Goal: Task Accomplishment & Management: Use online tool/utility

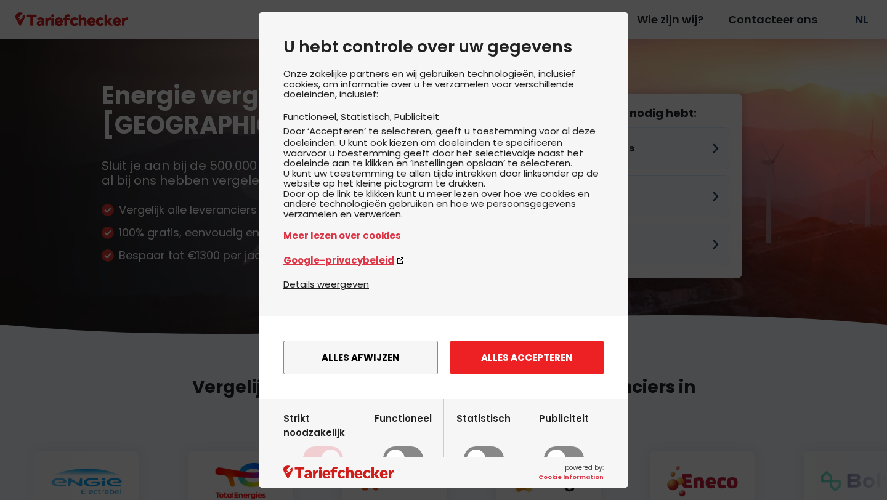
click at [490, 374] on button "Alles accepteren" at bounding box center [526, 358] width 153 height 34
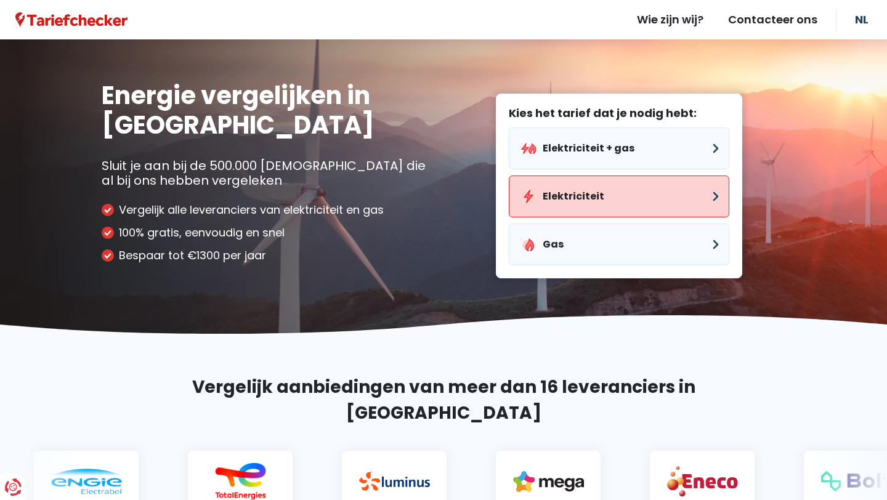
click at [593, 204] on button "Elektriciteit" at bounding box center [619, 197] width 220 height 42
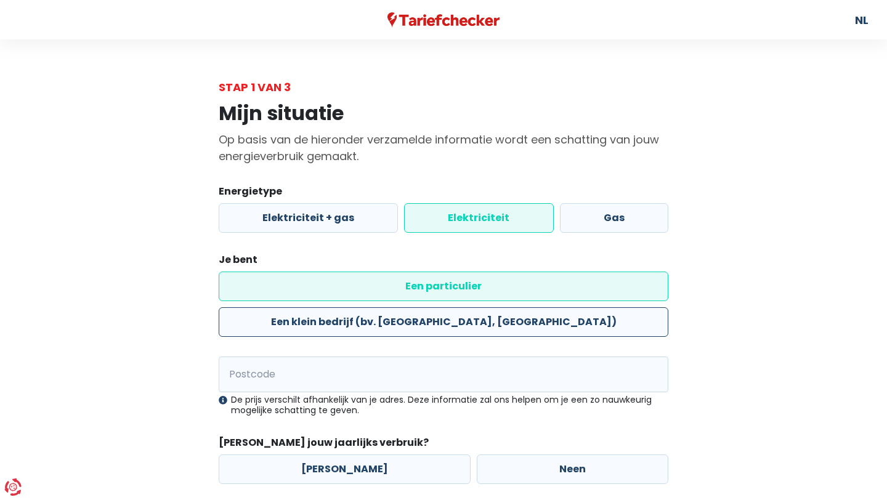
click at [549, 307] on label "Een klein bedrijf (bv. [GEOGRAPHIC_DATA], [GEOGRAPHIC_DATA])" at bounding box center [444, 322] width 450 height 30
click at [549, 307] on input "Een klein bedrijf (bv. [GEOGRAPHIC_DATA], [GEOGRAPHIC_DATA])" at bounding box center [444, 322] width 450 height 30
radio input "true"
radio input "false"
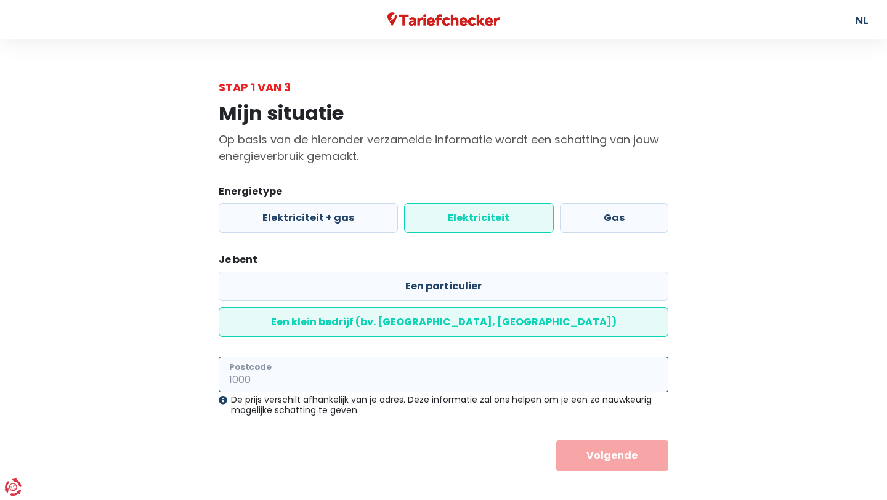
click at [437, 357] on input "Postcode" at bounding box center [444, 375] width 450 height 36
type input "8200"
click at [556, 440] on button "Volgende" at bounding box center [612, 455] width 113 height 31
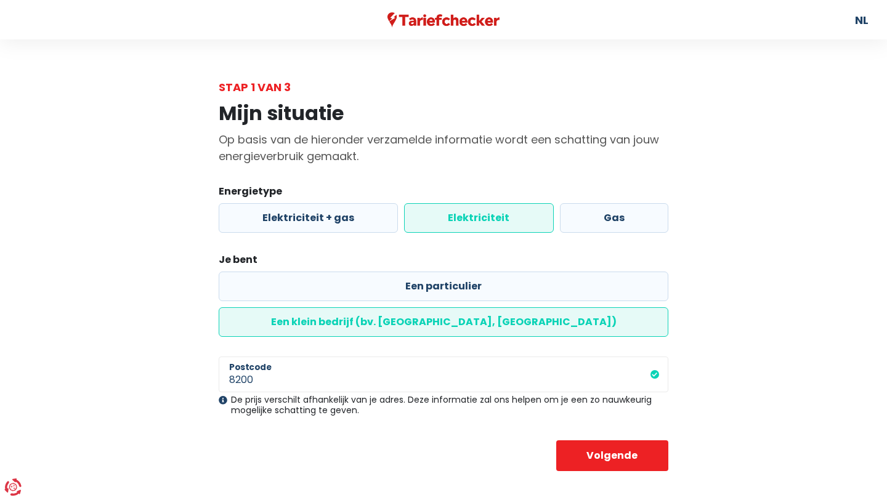
select select
